Goal: Task Accomplishment & Management: Complete application form

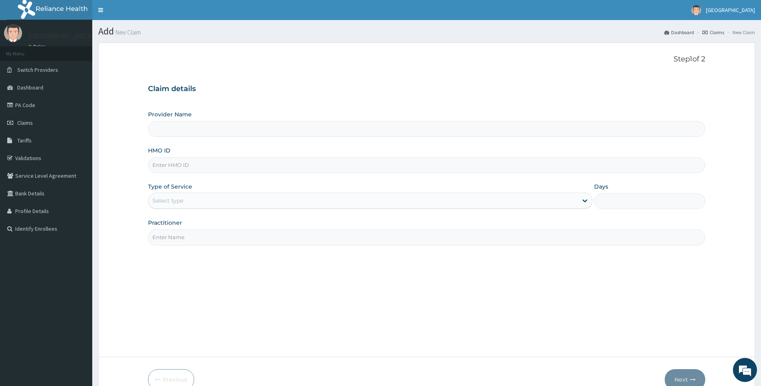
type input "[GEOGRAPHIC_DATA]"
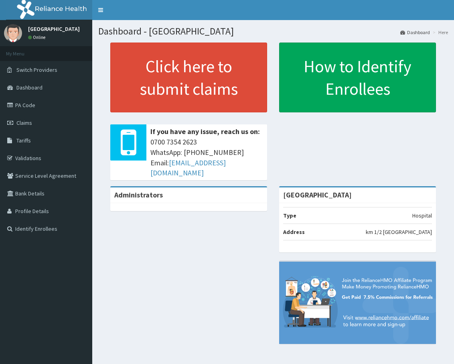
click at [30, 118] on link "Claims" at bounding box center [46, 123] width 92 height 18
click at [25, 122] on span "Claims" at bounding box center [24, 122] width 16 height 7
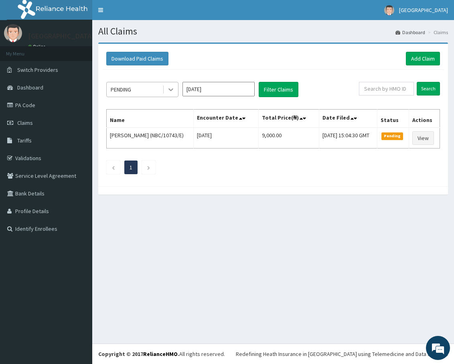
click at [172, 87] on icon at bounding box center [171, 89] width 8 height 8
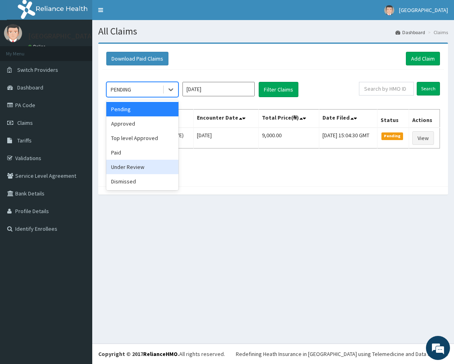
click at [141, 165] on div "Under Review" at bounding box center [142, 167] width 72 height 14
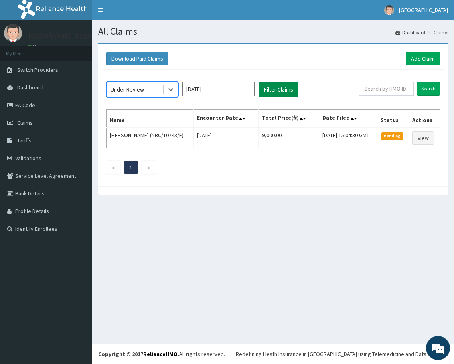
click at [282, 95] on button "Filter Claims" at bounding box center [279, 89] width 40 height 15
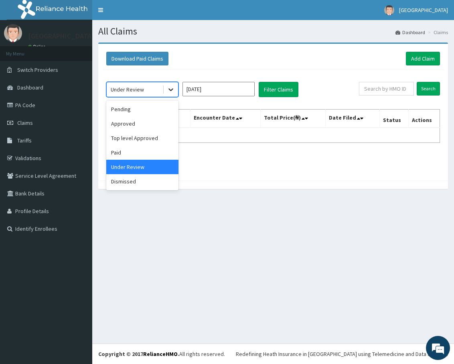
click at [175, 88] on div at bounding box center [171, 89] width 14 height 14
click at [124, 113] on div "Pending" at bounding box center [142, 109] width 72 height 14
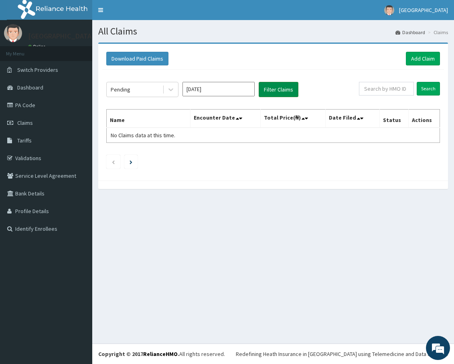
click at [293, 89] on button "Filter Claims" at bounding box center [279, 89] width 40 height 15
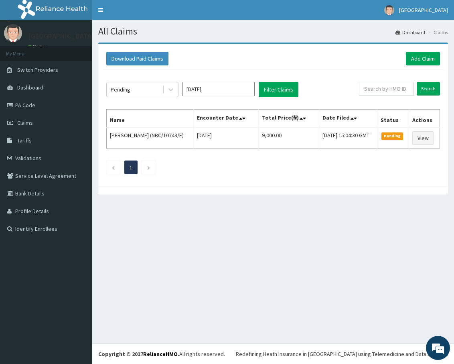
click at [312, 183] on div "Download Paid Claims Add Claim × Note you can only download claims within a max…" at bounding box center [273, 115] width 350 height 142
click at [242, 223] on div "All Claims Dashboard Claims Download Paid Claims Add Claim × Note you can only …" at bounding box center [273, 181] width 362 height 323
